Goal: Navigation & Orientation: Find specific page/section

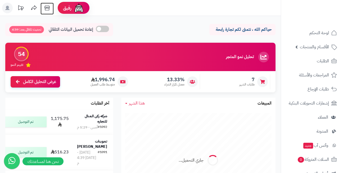
click at [48, 8] on icon at bounding box center [47, 8] width 11 height 11
click at [112, 9] on header "رفيق ! 0 الطلبات معالجة مكتمل إرجاع المنتجات العملاء المتواجدون الان 428 عملاء …" at bounding box center [171, 8] width 343 height 16
click at [48, 6] on icon at bounding box center [47, 8] width 11 height 11
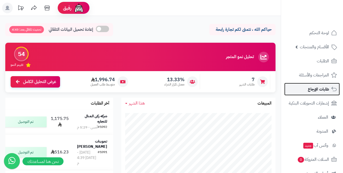
click at [314, 89] on span "طلبات الإرجاع" at bounding box center [318, 88] width 21 height 7
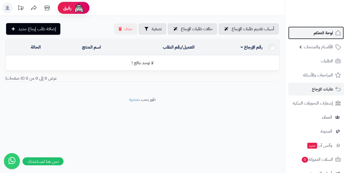
click at [314, 33] on span "لوحة التحكم" at bounding box center [323, 32] width 19 height 7
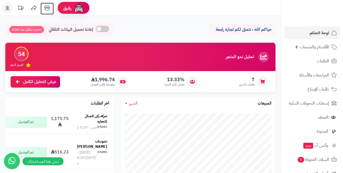
click at [46, 7] on icon at bounding box center [47, 8] width 11 height 11
click at [48, 7] on icon at bounding box center [46, 8] width 5 height 5
click at [307, 45] on span "الأقسام والمنتجات" at bounding box center [314, 46] width 29 height 7
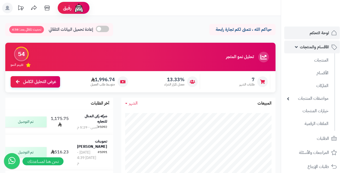
click at [322, 48] on span "الأقسام والمنتجات" at bounding box center [314, 46] width 29 height 7
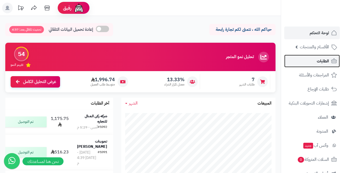
click at [322, 62] on span "الطلبات" at bounding box center [323, 60] width 12 height 7
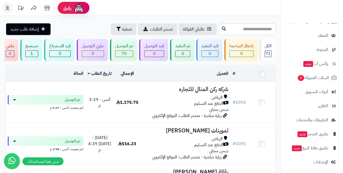
scroll to position [84, 0]
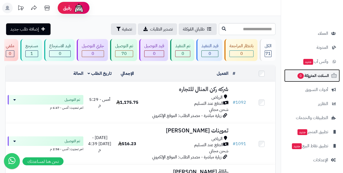
click at [316, 72] on span "السلات المتروكة 0" at bounding box center [313, 75] width 32 height 7
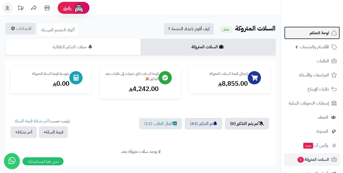
click at [318, 35] on span "لوحة التحكم" at bounding box center [319, 32] width 19 height 7
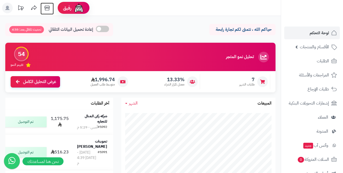
click at [48, 6] on icon at bounding box center [46, 8] width 5 height 5
